Goal: Communication & Community: Connect with others

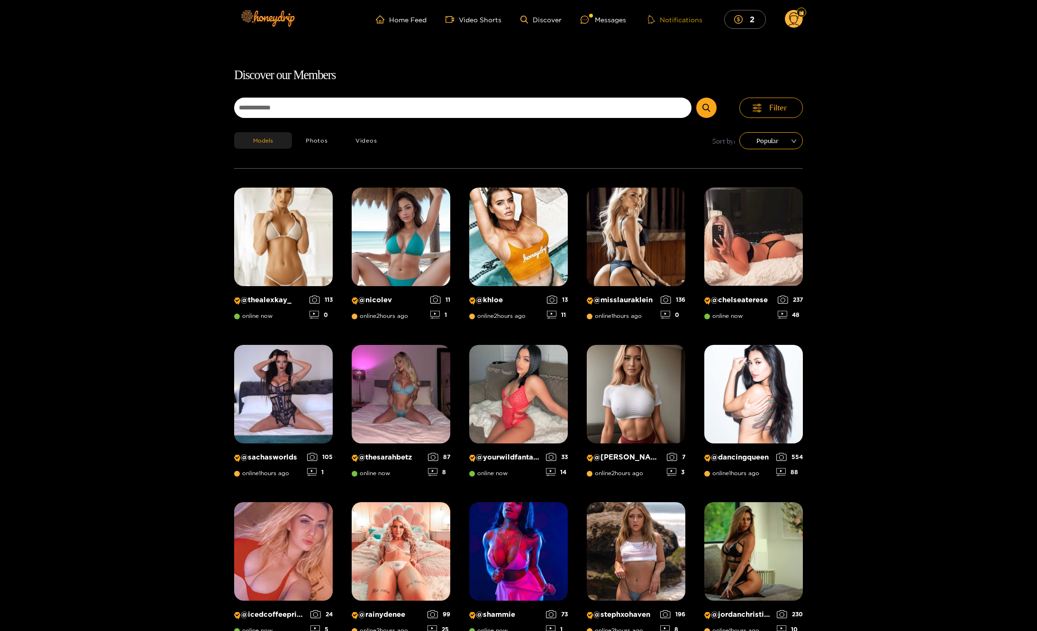
click at [665, 22] on button "Notifications" at bounding box center [675, 19] width 60 height 9
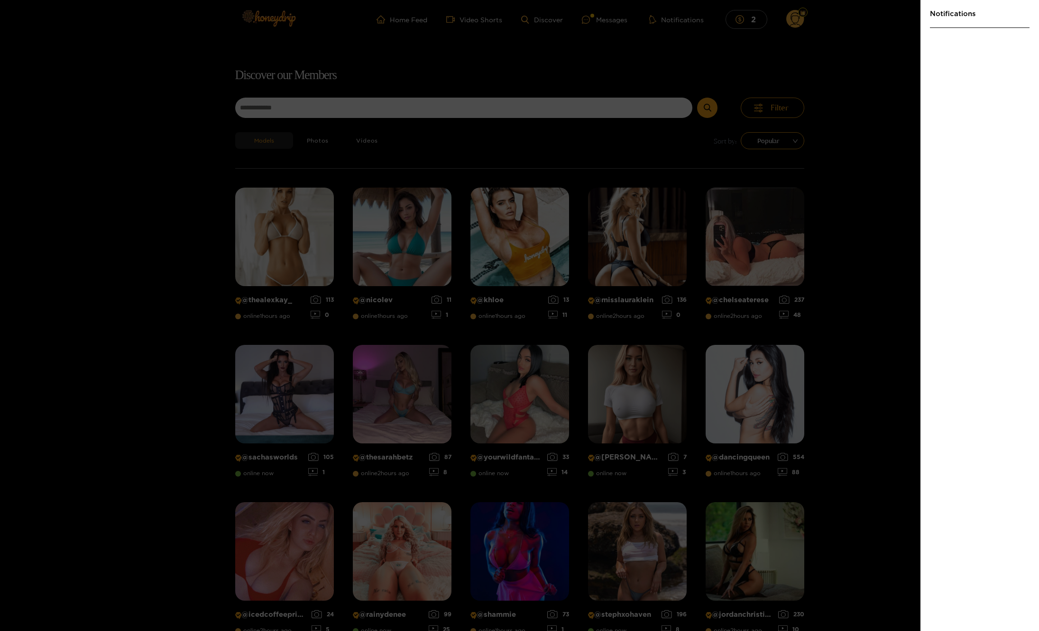
click at [611, 22] on div at bounding box center [519, 315] width 1039 height 631
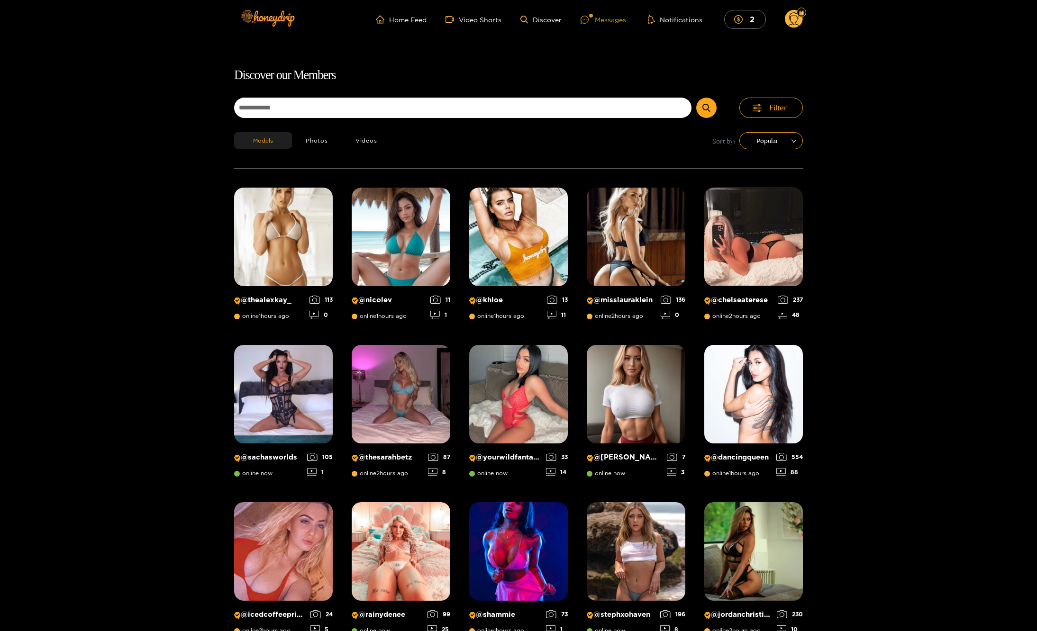
click at [606, 19] on div "Messages" at bounding box center [604, 19] width 46 height 11
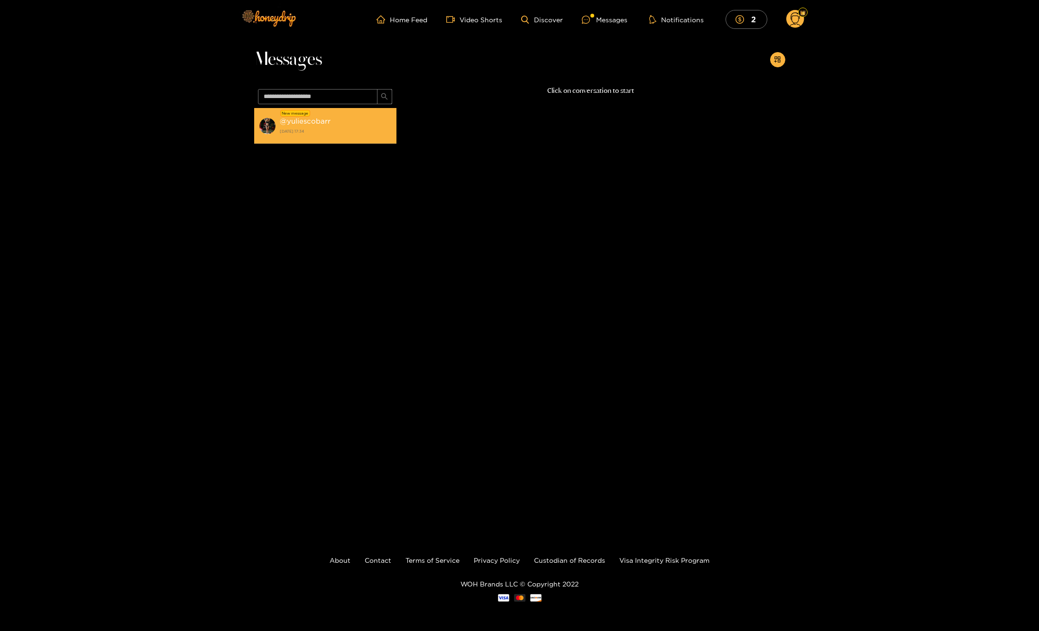
click at [326, 127] on div "@ yuliescobarr [DATE] 17:34" at bounding box center [336, 125] width 112 height 21
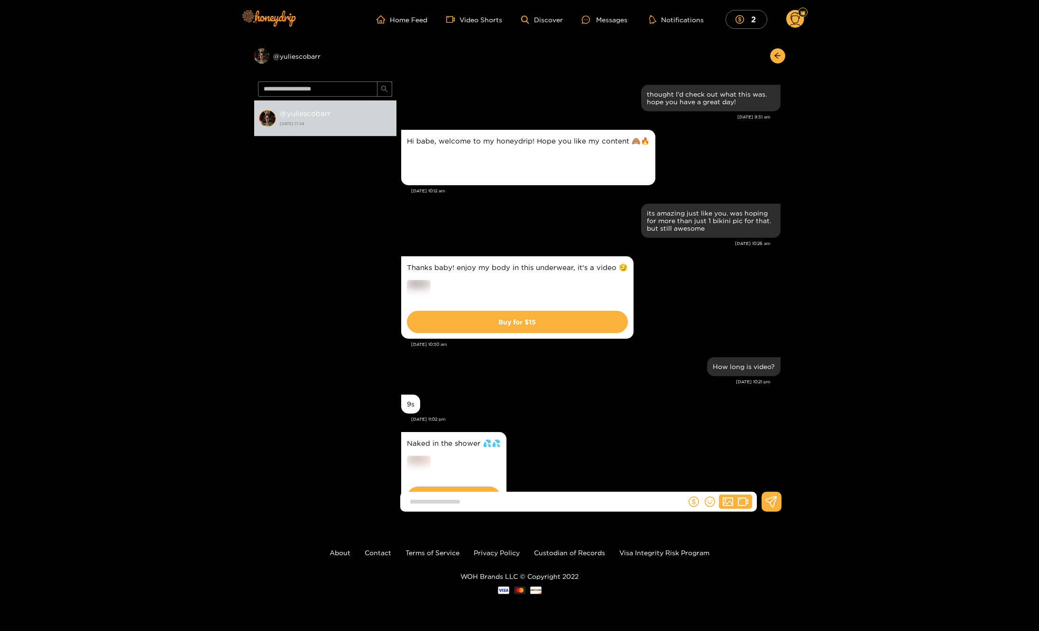
scroll to position [210, 0]
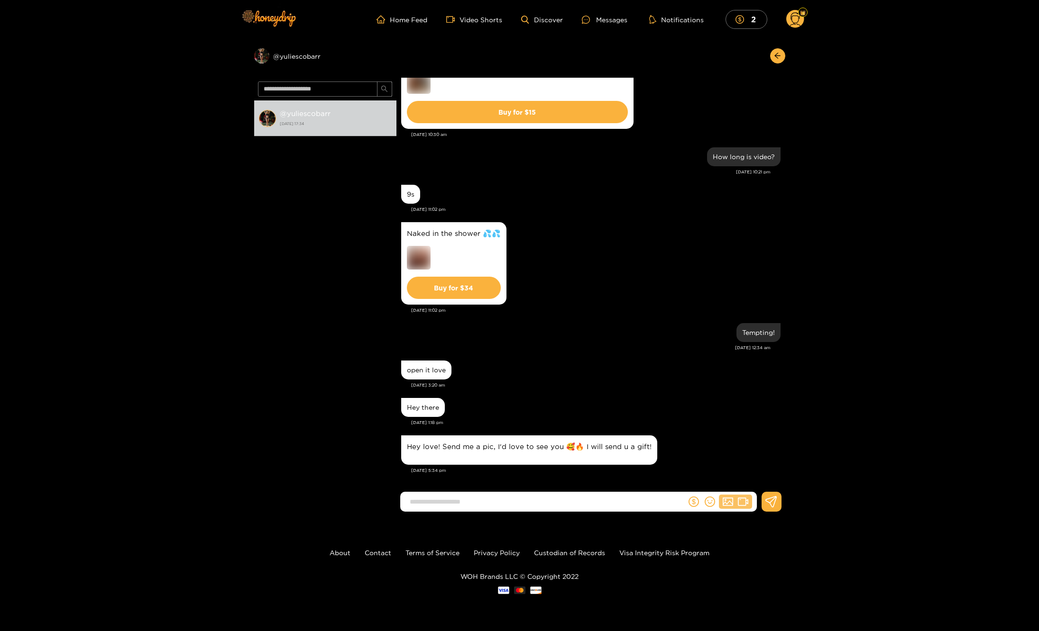
click at [728, 506] on icon "picture" at bounding box center [727, 502] width 10 height 8
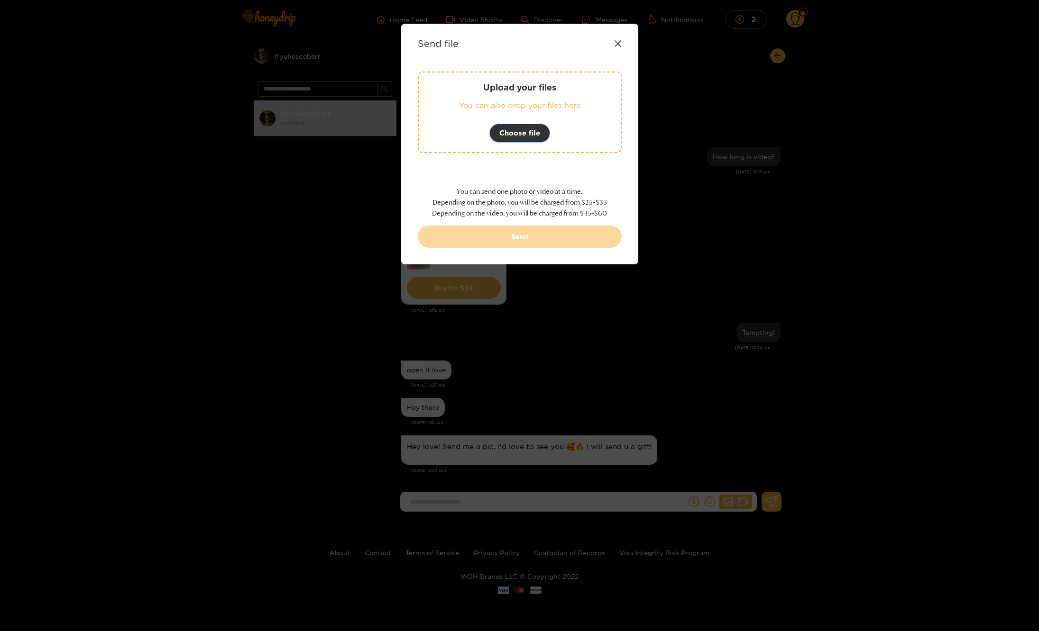
click at [530, 135] on span "Choose file" at bounding box center [519, 133] width 41 height 11
click at [618, 43] on icon at bounding box center [617, 43] width 6 height 6
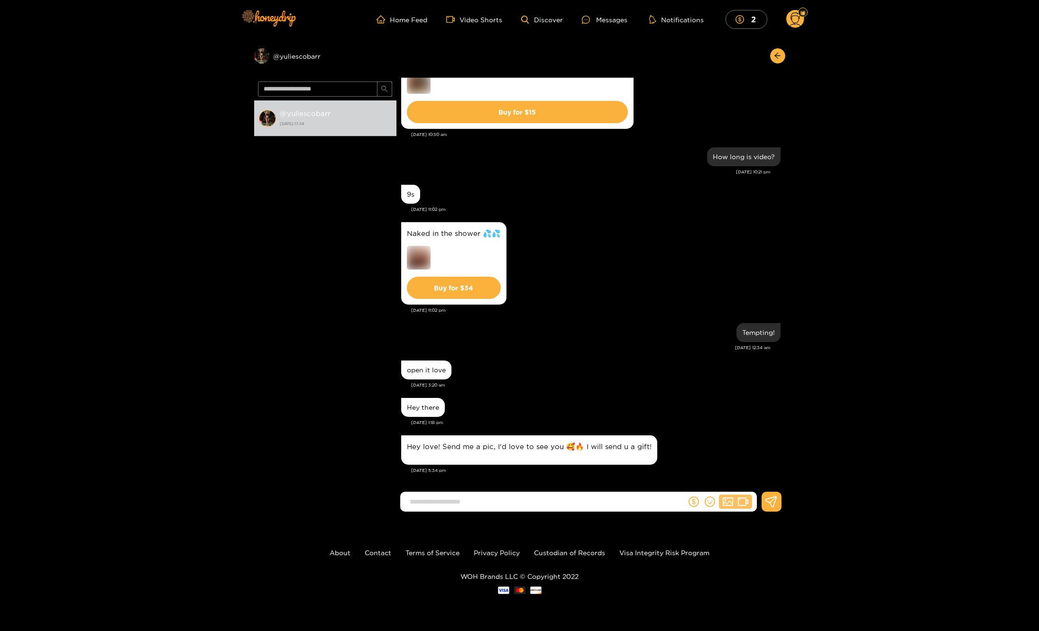
click at [723, 497] on icon "picture" at bounding box center [727, 502] width 10 height 10
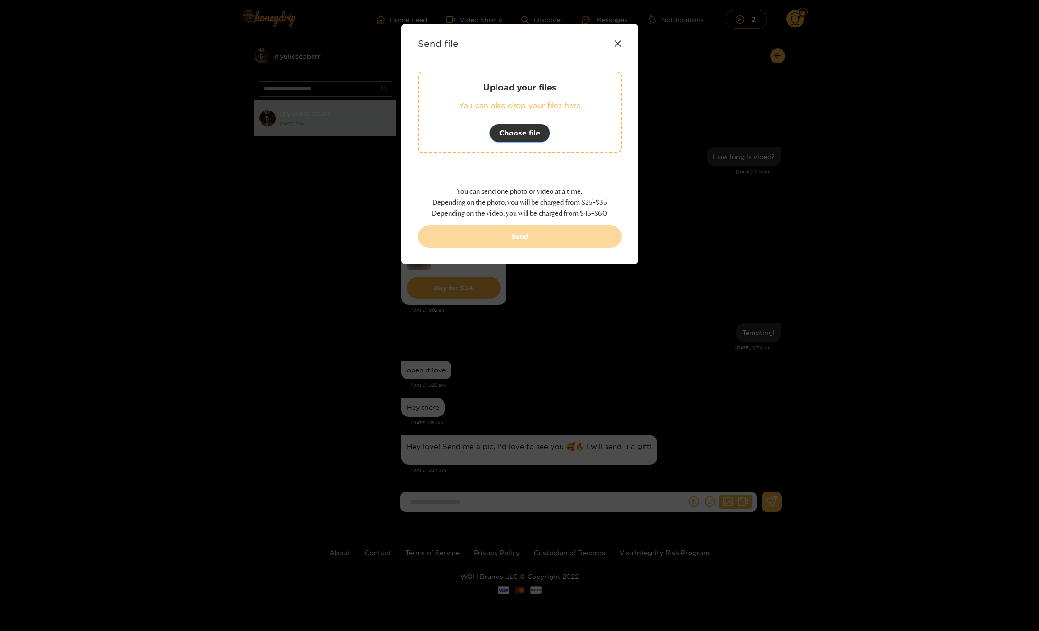
click at [516, 137] on span "Choose file" at bounding box center [519, 133] width 41 height 11
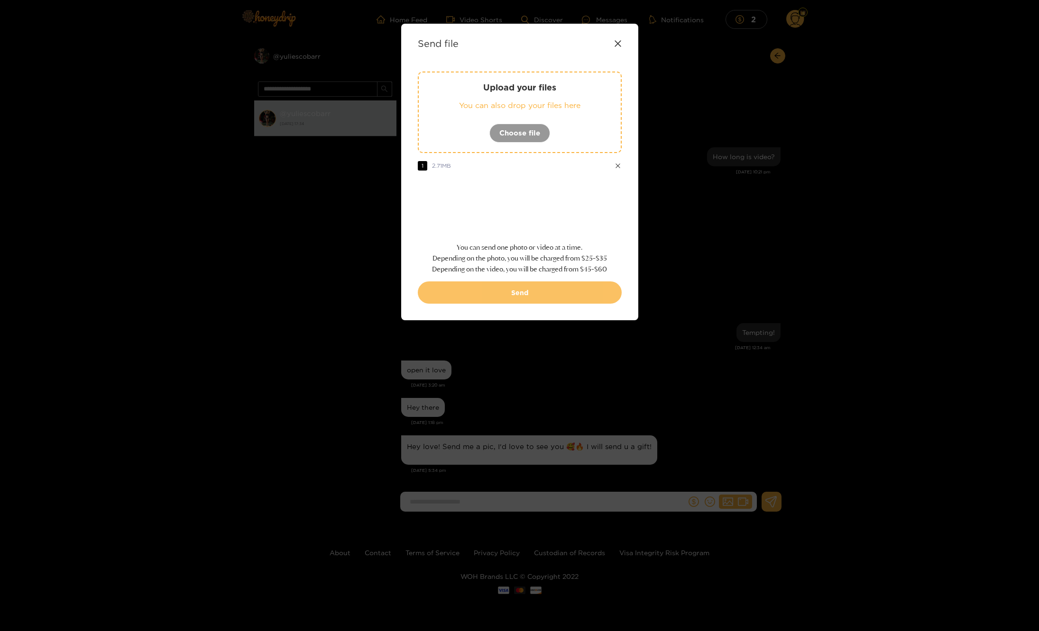
click at [516, 294] on button "Send" at bounding box center [520, 293] width 204 height 22
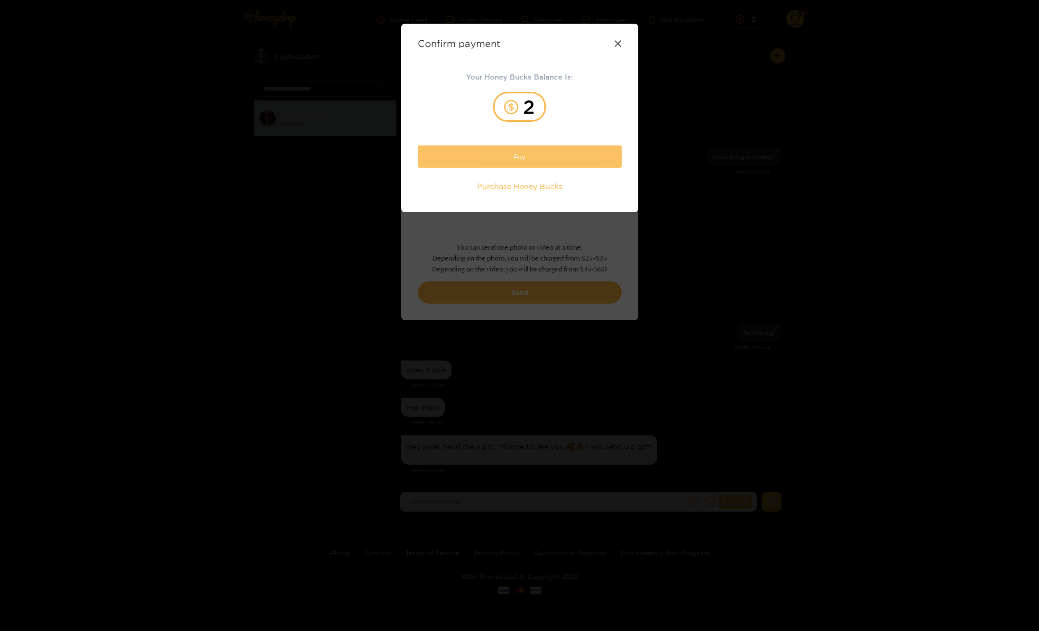
click at [549, 161] on button "Pay" at bounding box center [520, 157] width 204 height 22
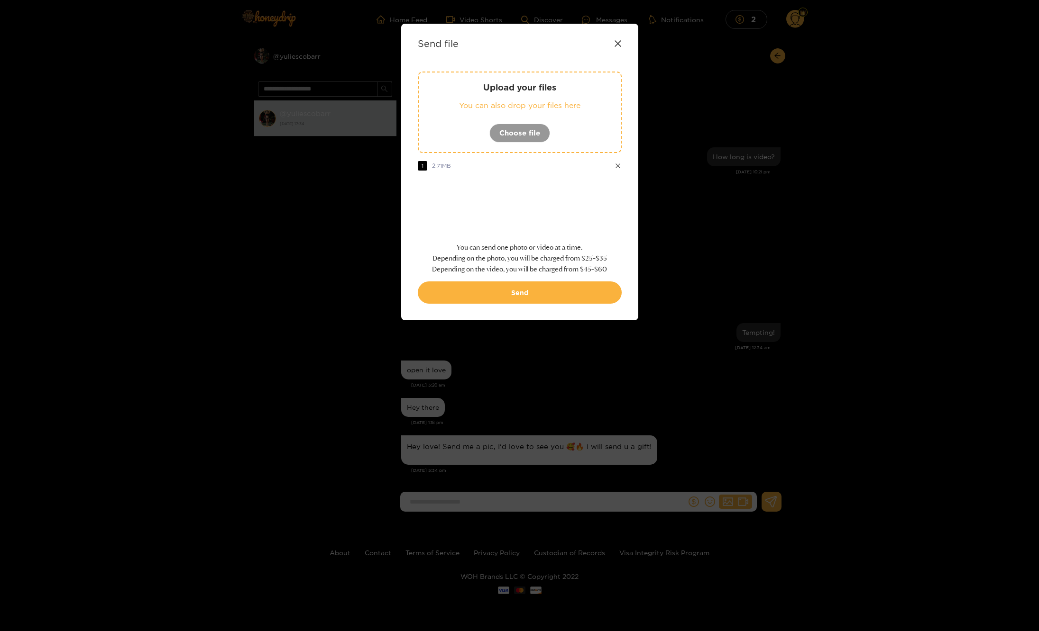
click at [618, 40] on icon at bounding box center [618, 44] width 8 height 8
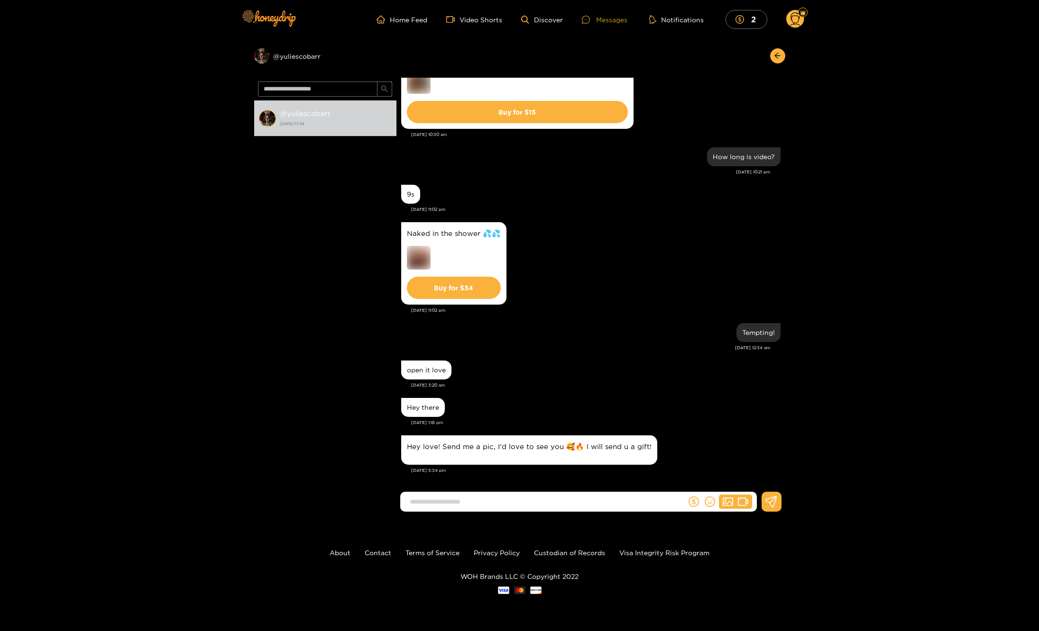
click at [604, 24] on div "Messages" at bounding box center [605, 19] width 46 height 11
click at [413, 20] on link "Home Feed" at bounding box center [401, 19] width 51 height 9
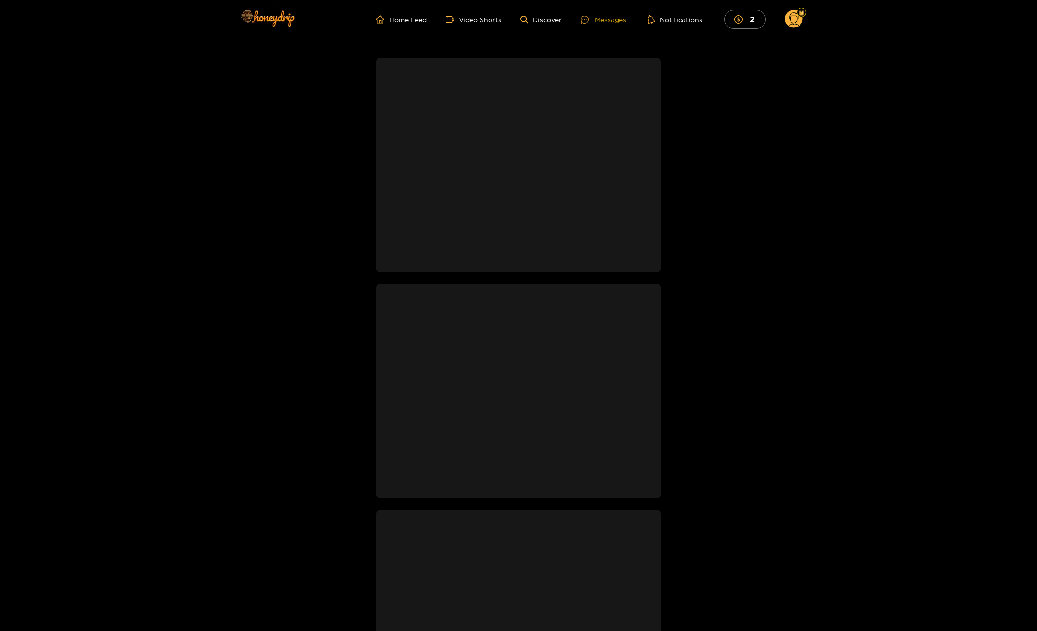
click at [612, 22] on div "Messages" at bounding box center [604, 19] width 46 height 11
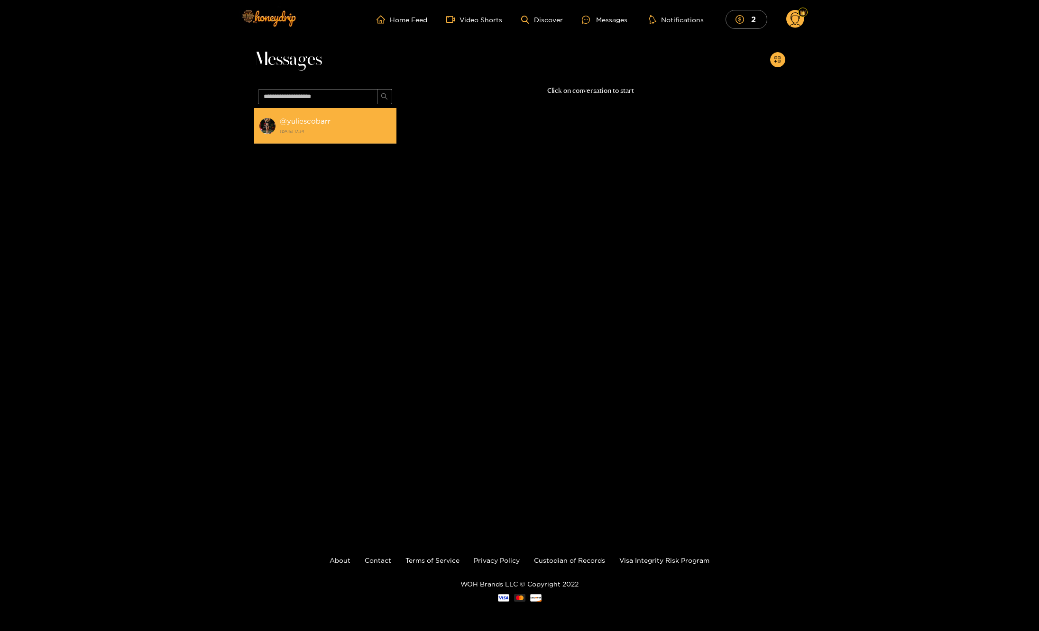
click at [313, 126] on div "@ yuliescobarr [DATE] 17:34" at bounding box center [336, 125] width 112 height 21
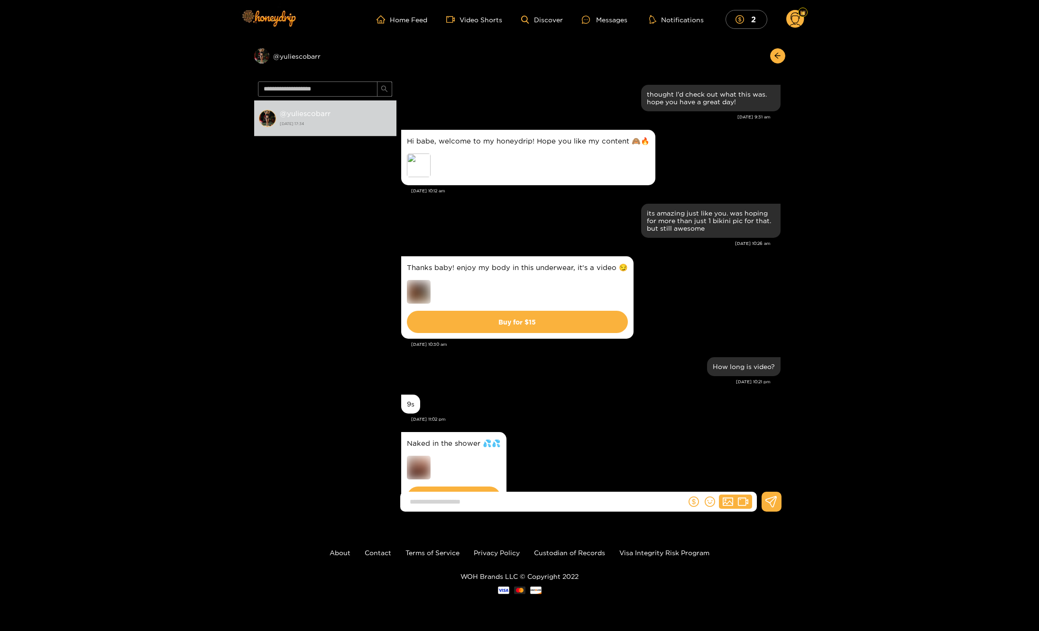
scroll to position [210, 0]
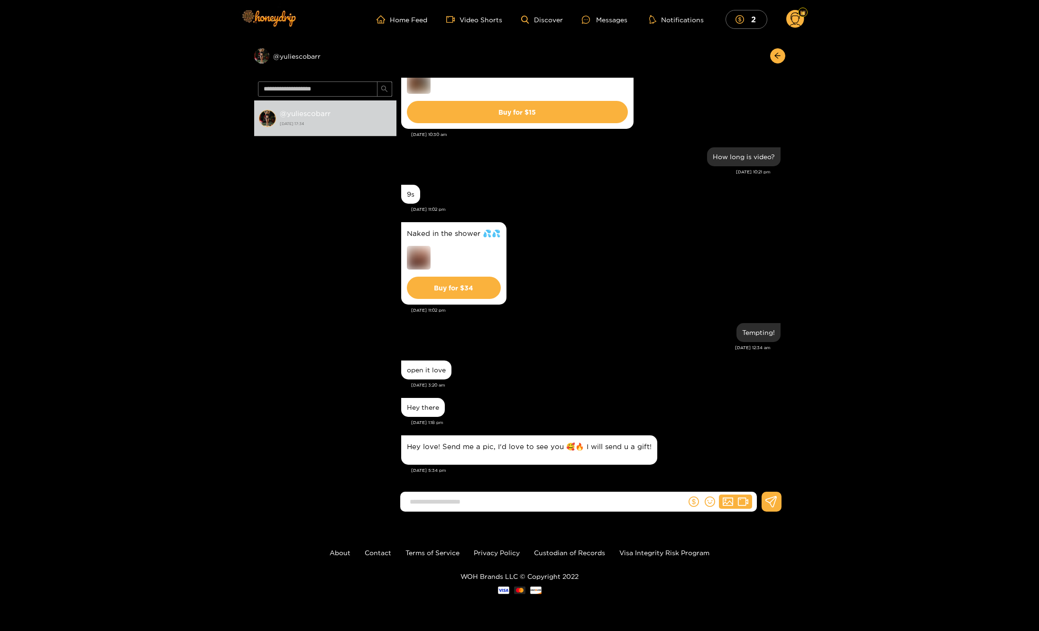
click at [499, 499] on input at bounding box center [545, 502] width 281 height 16
type input "**********"
click at [792, 15] on circle at bounding box center [795, 19] width 18 height 18
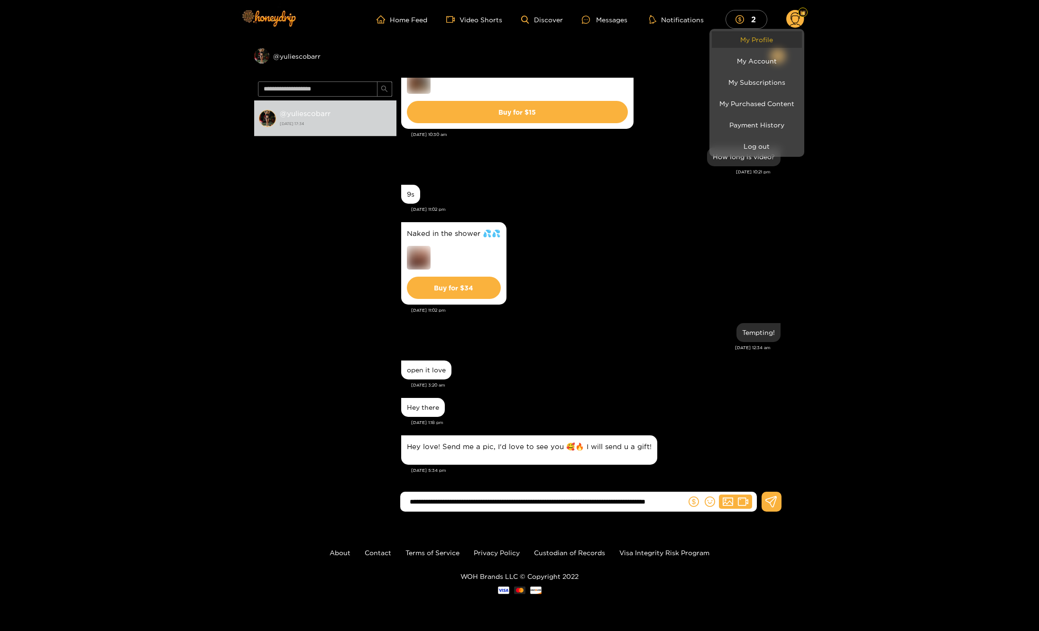
click at [766, 45] on link "My Profile" at bounding box center [757, 39] width 90 height 17
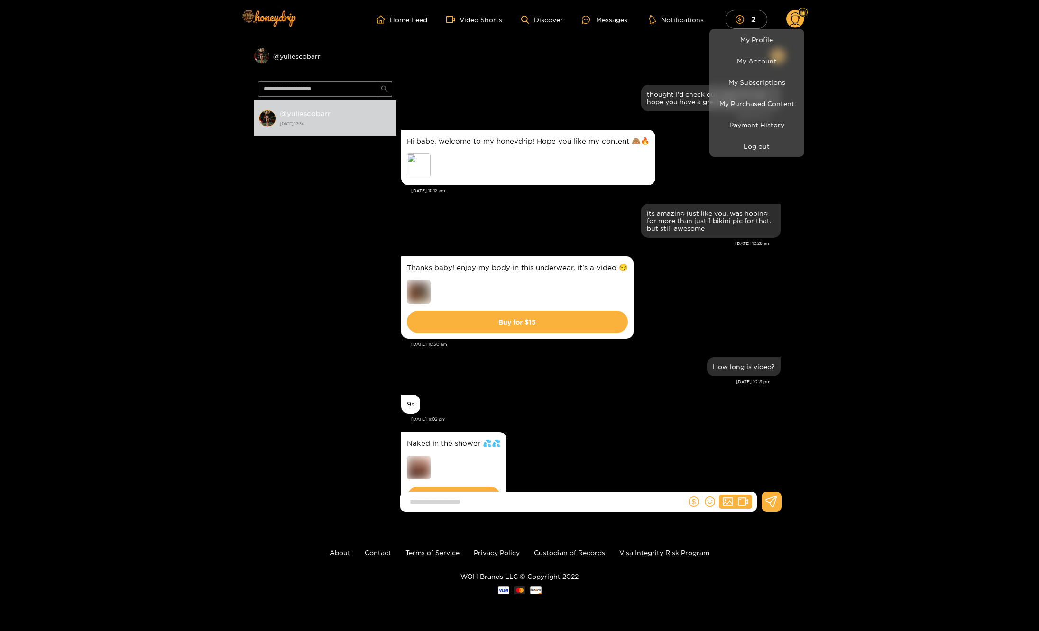
scroll to position [210, 0]
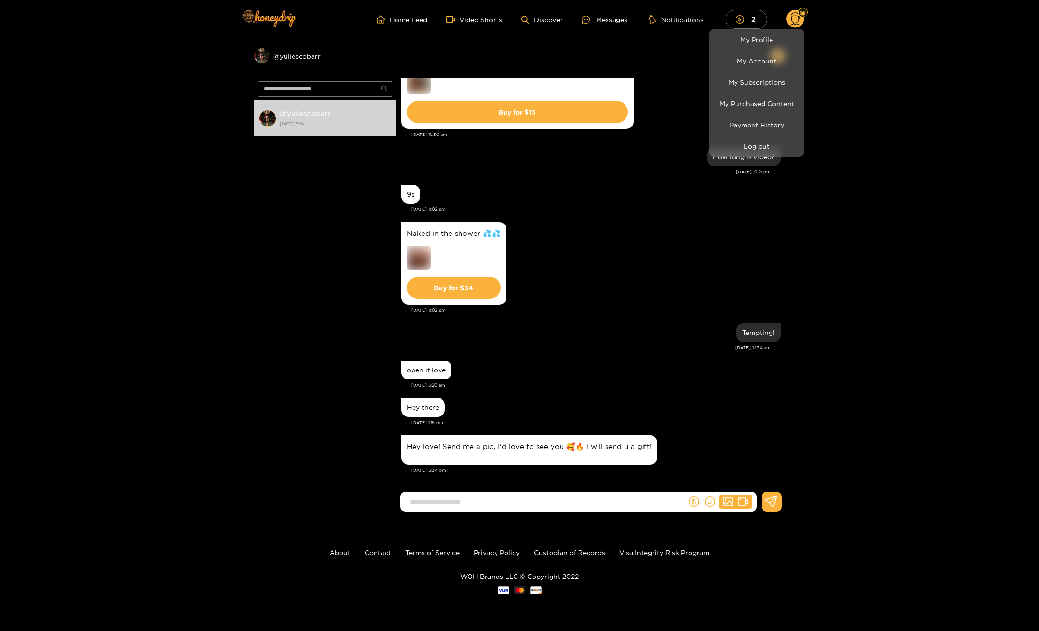
click at [595, 501] on div at bounding box center [519, 315] width 1039 height 631
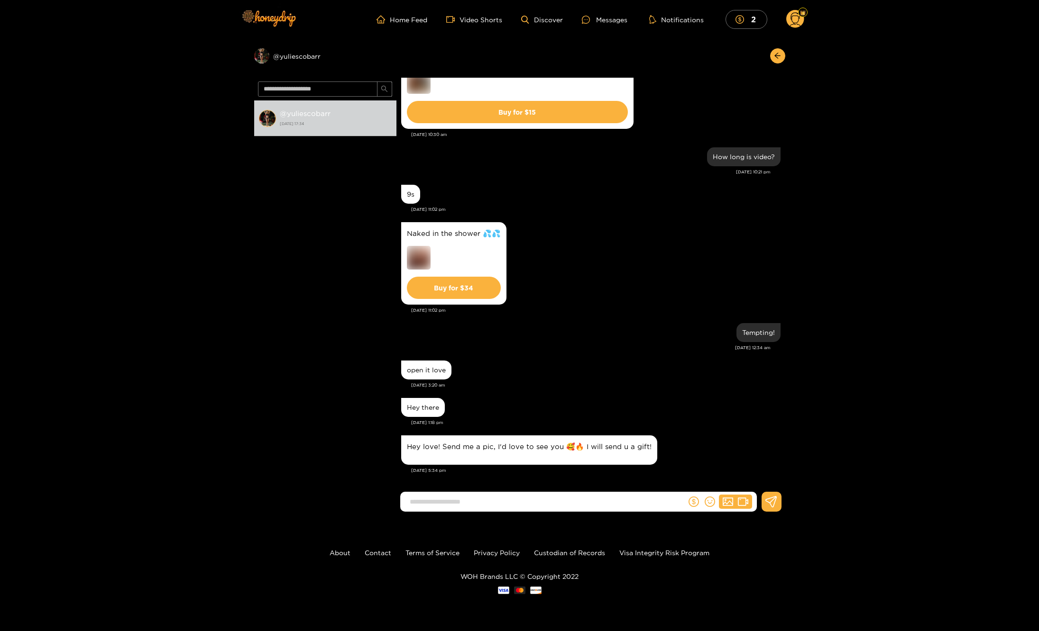
click at [595, 501] on input at bounding box center [545, 502] width 281 height 16
type input "**********"
click at [764, 503] on button at bounding box center [771, 502] width 20 height 20
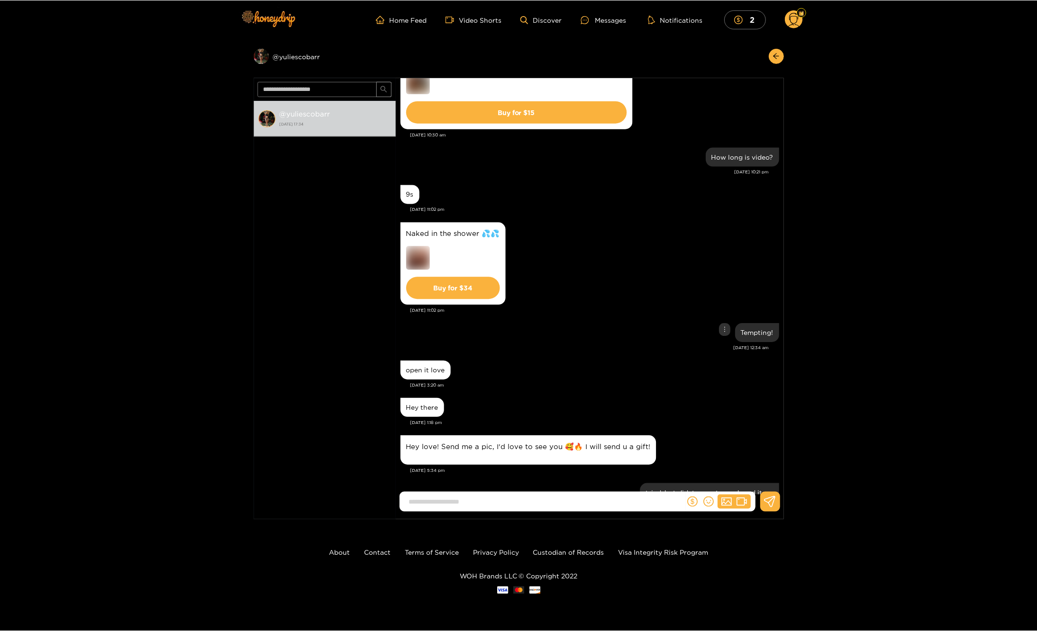
scroll to position [263, 0]
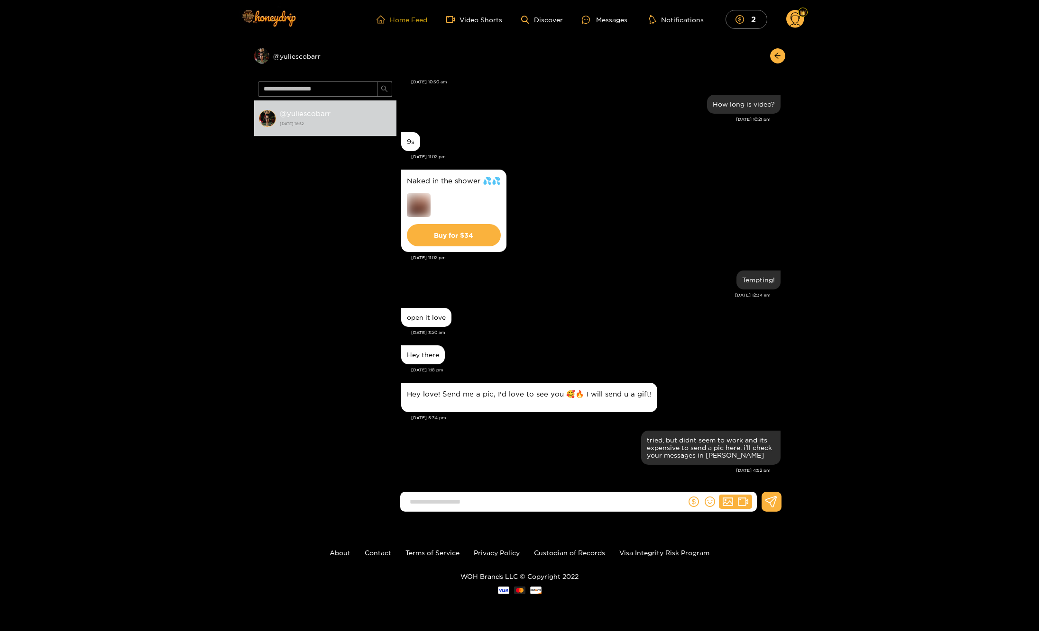
click at [404, 16] on link "Home Feed" at bounding box center [401, 19] width 51 height 9
